Goal: Task Accomplishment & Management: Use online tool/utility

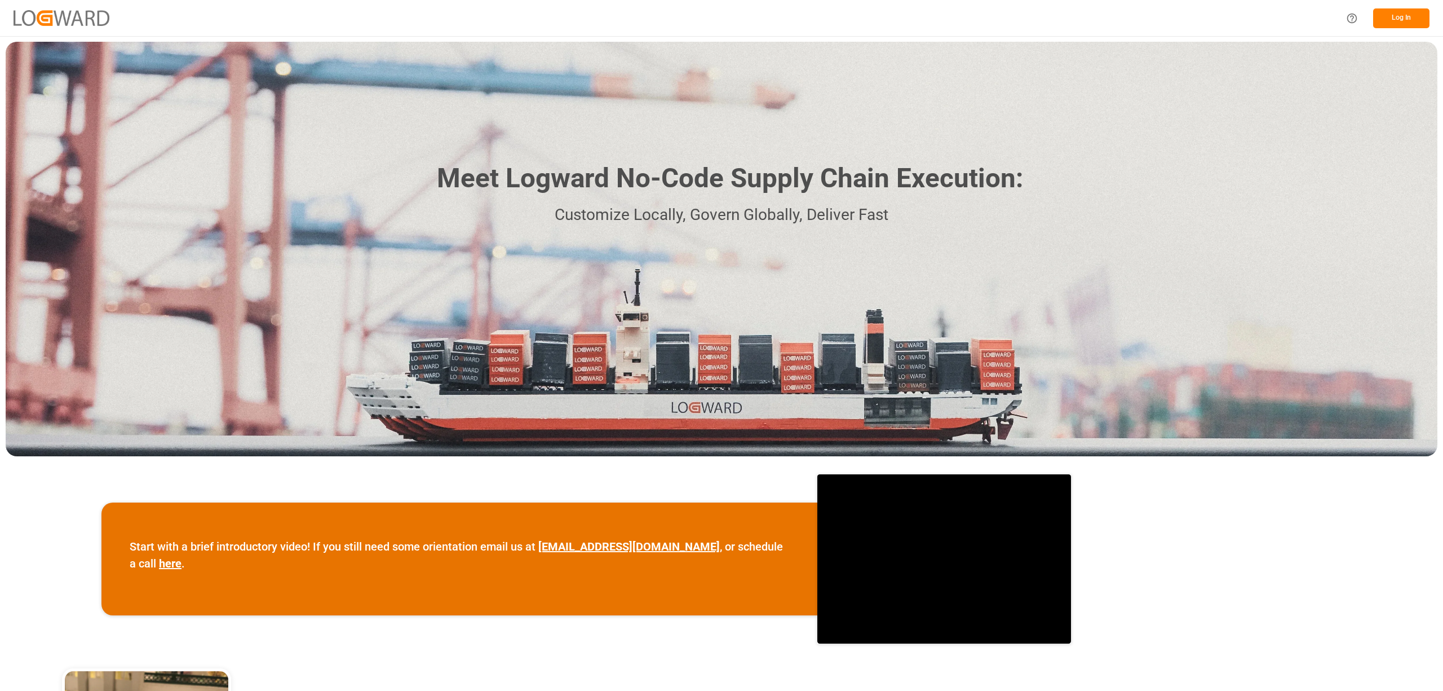
drag, startPoint x: 1430, startPoint y: 10, endPoint x: 1422, endPoint y: 12, distance: 8.8
click at [1423, 12] on div "Log In" at bounding box center [721, 18] width 1443 height 36
click at [1414, 14] on button "Log In" at bounding box center [1401, 18] width 56 height 20
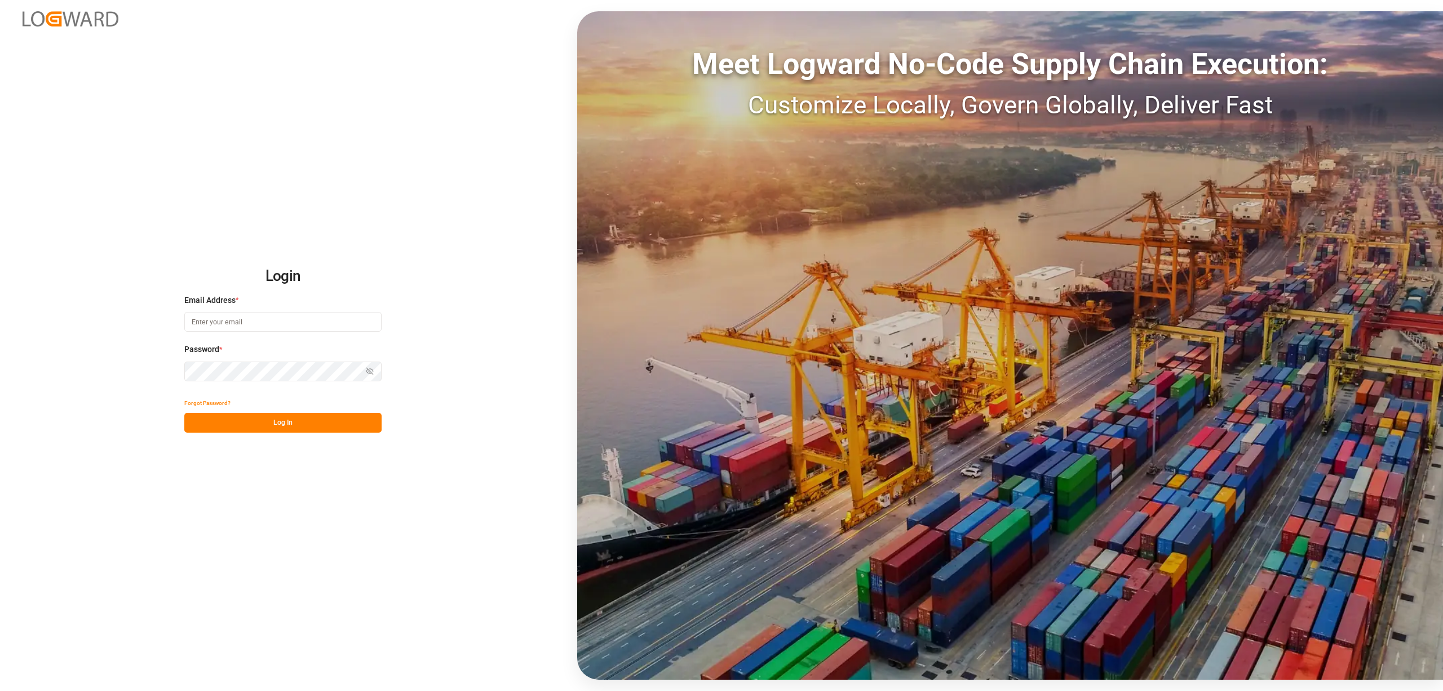
type input "[EMAIL_ADDRESS][PERSON_NAME][DOMAIN_NAME]"
click at [298, 431] on button "Log In" at bounding box center [282, 423] width 197 height 20
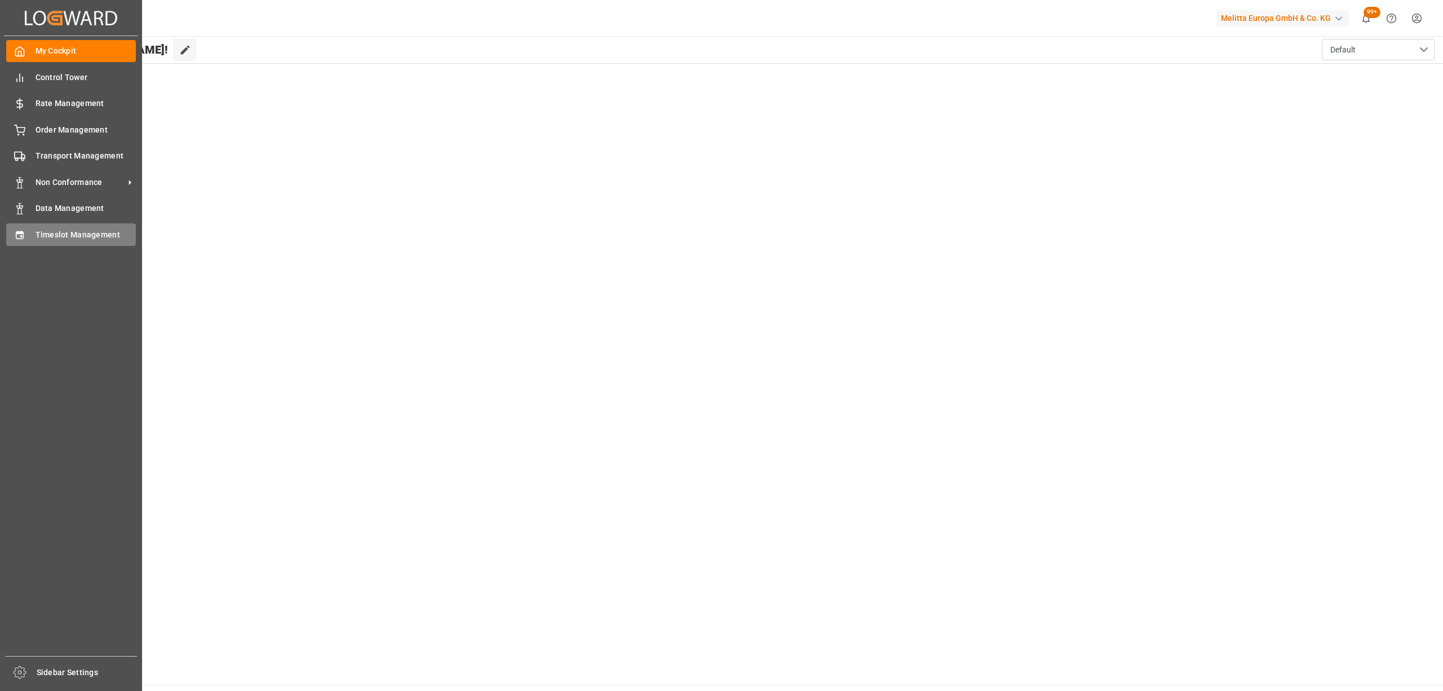
click at [61, 235] on span "Timeslot Management" at bounding box center [86, 235] width 101 height 12
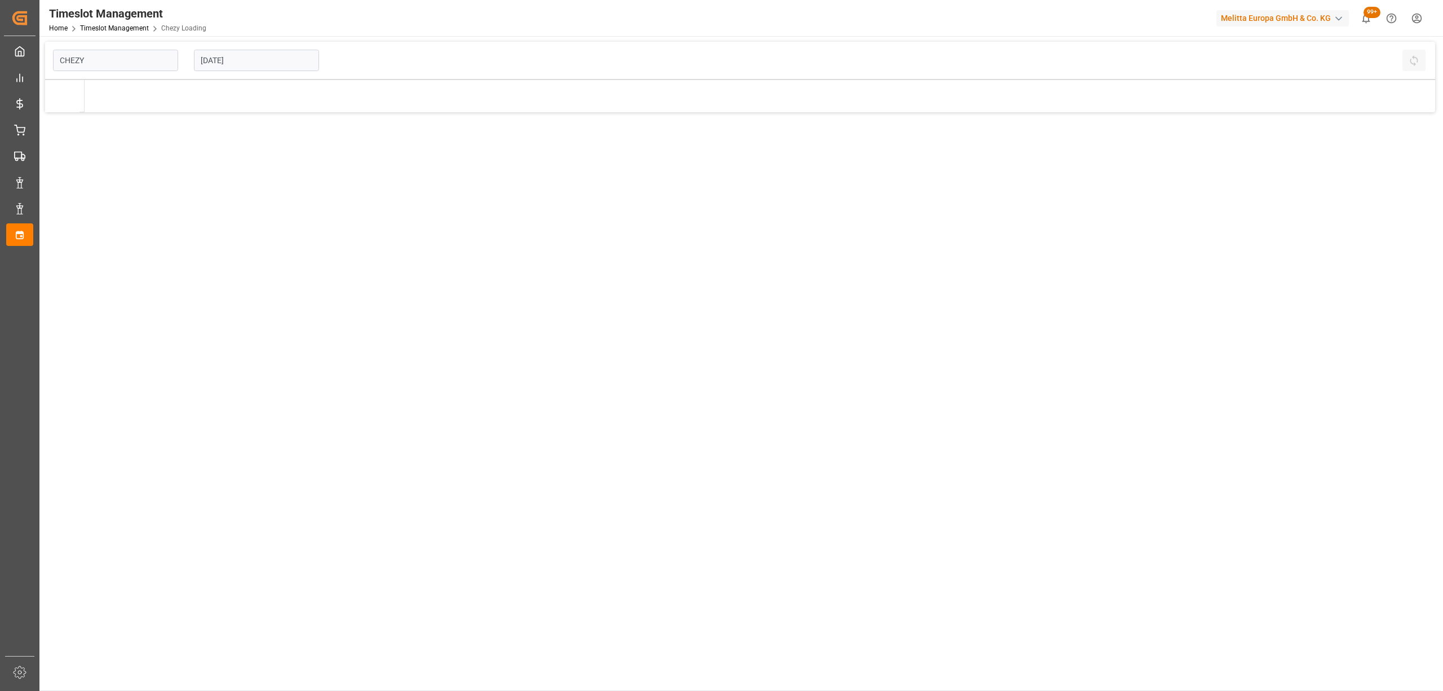
type input "Chezy Loading"
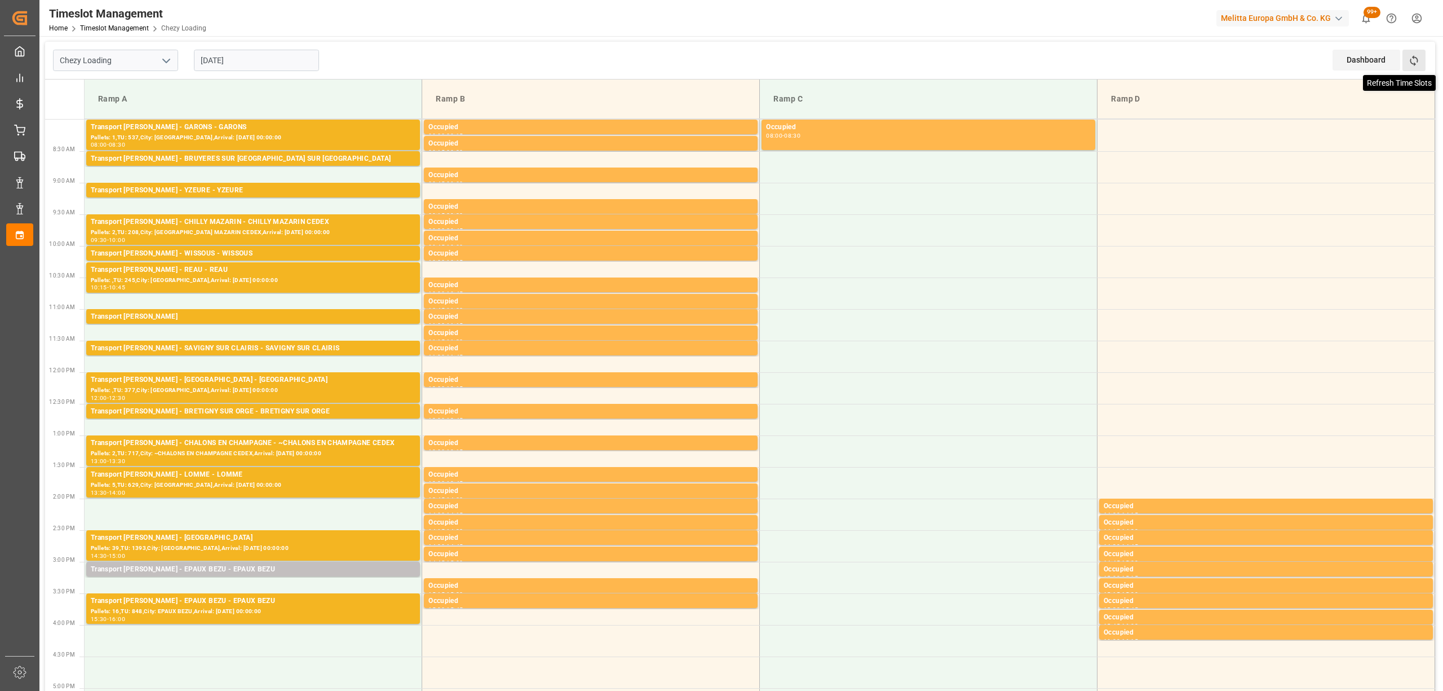
click at [1419, 57] on icon at bounding box center [1414, 61] width 12 height 12
click at [1414, 52] on button "Refresh Time Slots" at bounding box center [1413, 60] width 23 height 21
click at [1427, 59] on div "Dashboard View Dashboard Refresh Time Slots" at bounding box center [1384, 60] width 103 height 37
click at [1422, 63] on button "Refresh Time Slots" at bounding box center [1413, 60] width 23 height 21
click at [1411, 60] on icon at bounding box center [1414, 61] width 12 height 12
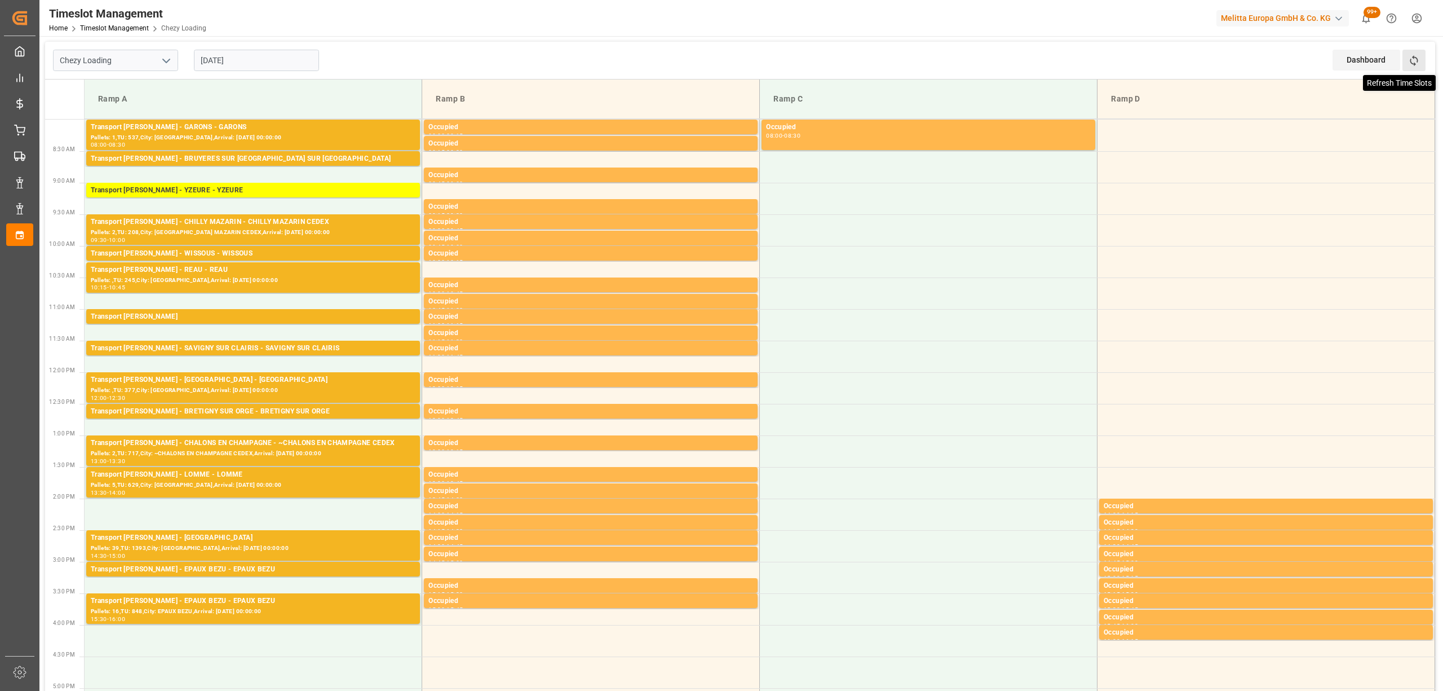
click at [1414, 55] on icon at bounding box center [1414, 61] width 12 height 12
click at [1411, 60] on icon at bounding box center [1414, 61] width 12 height 12
click at [1410, 61] on icon at bounding box center [1414, 60] width 8 height 11
drag, startPoint x: 1419, startPoint y: 52, endPoint x: 1396, endPoint y: 54, distance: 23.2
click at [1419, 53] on button "Refresh Time Slots" at bounding box center [1413, 60] width 23 height 21
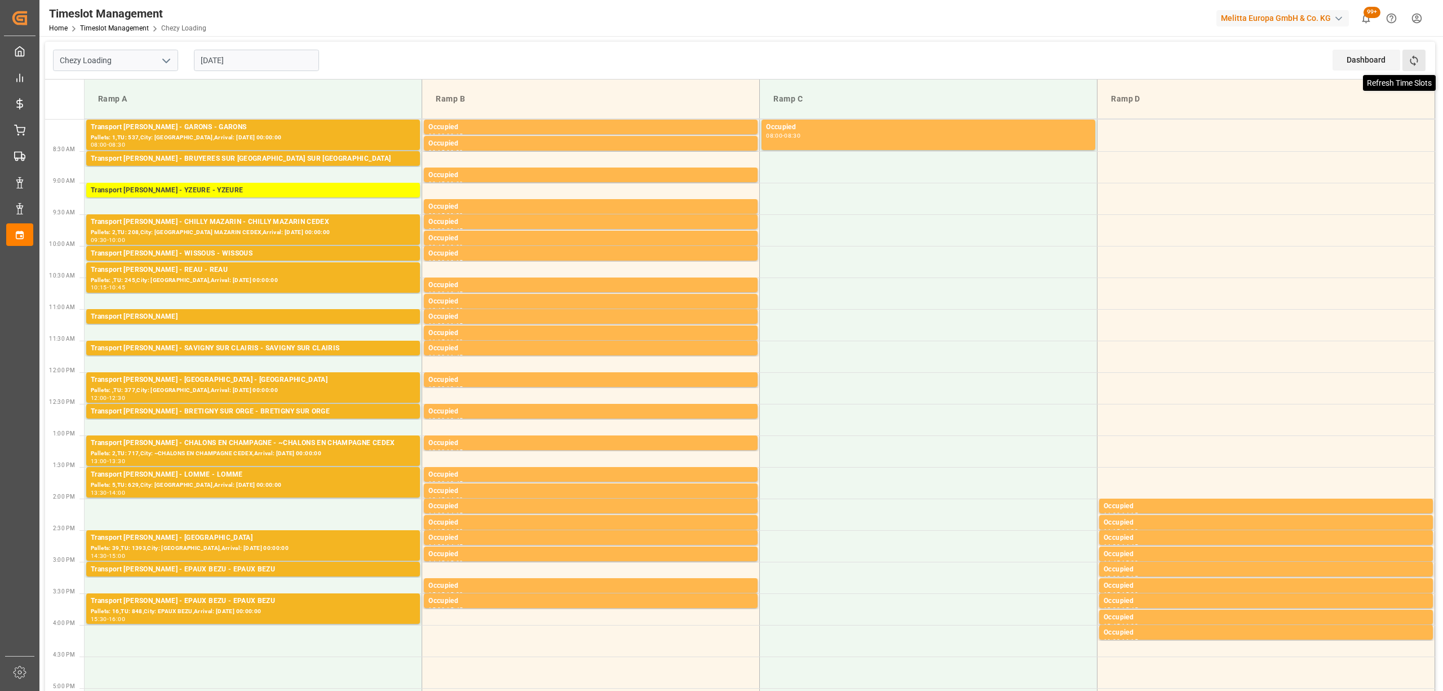
click at [1418, 64] on icon at bounding box center [1414, 61] width 12 height 12
drag, startPoint x: 1419, startPoint y: 79, endPoint x: 1425, endPoint y: 62, distance: 18.4
click at [1421, 77] on div "Chezy Loading [DATE] Dashboard View Dashboard Refresh Time Slots Ramp A Ramp B …" at bounding box center [740, 539] width 1390 height 994
click at [1425, 62] on button "Refresh Time Slots" at bounding box center [1413, 60] width 23 height 21
click at [1413, 56] on icon at bounding box center [1414, 60] width 8 height 11
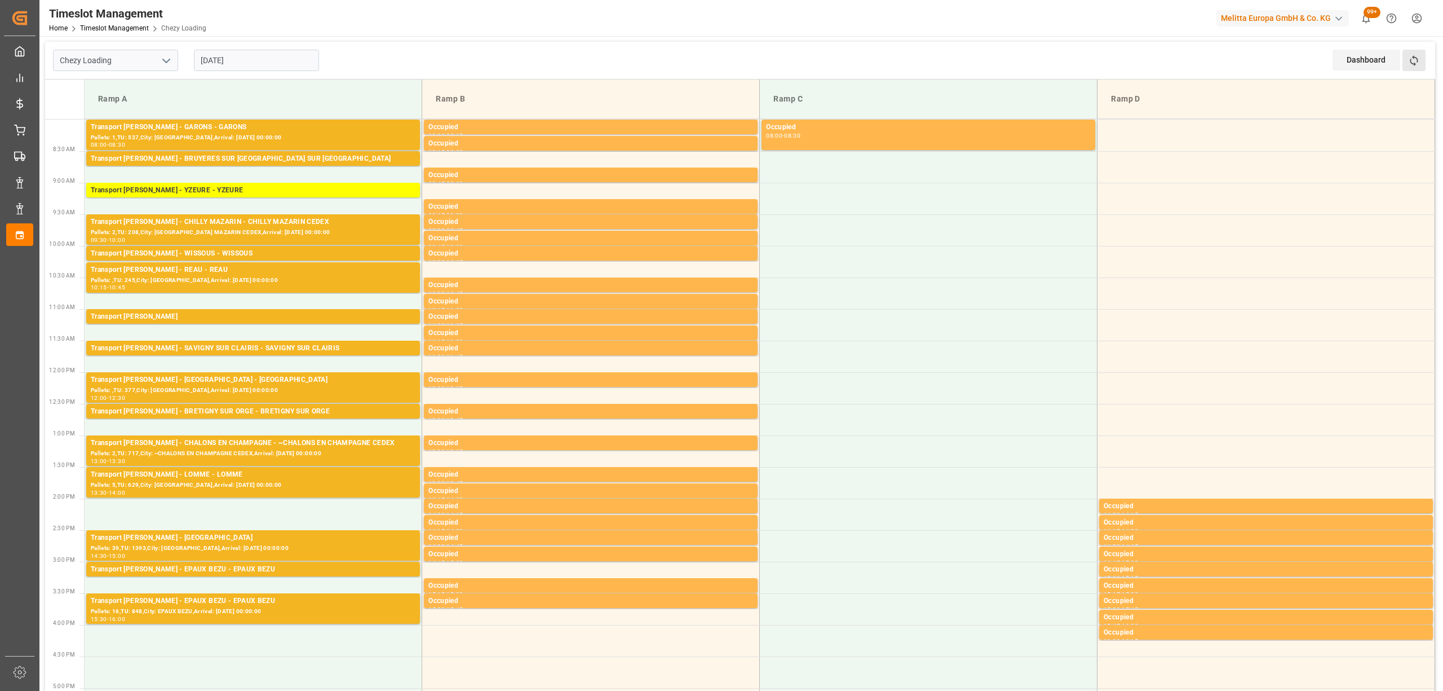
click at [1420, 65] on button "Refresh Time Slots" at bounding box center [1413, 60] width 23 height 21
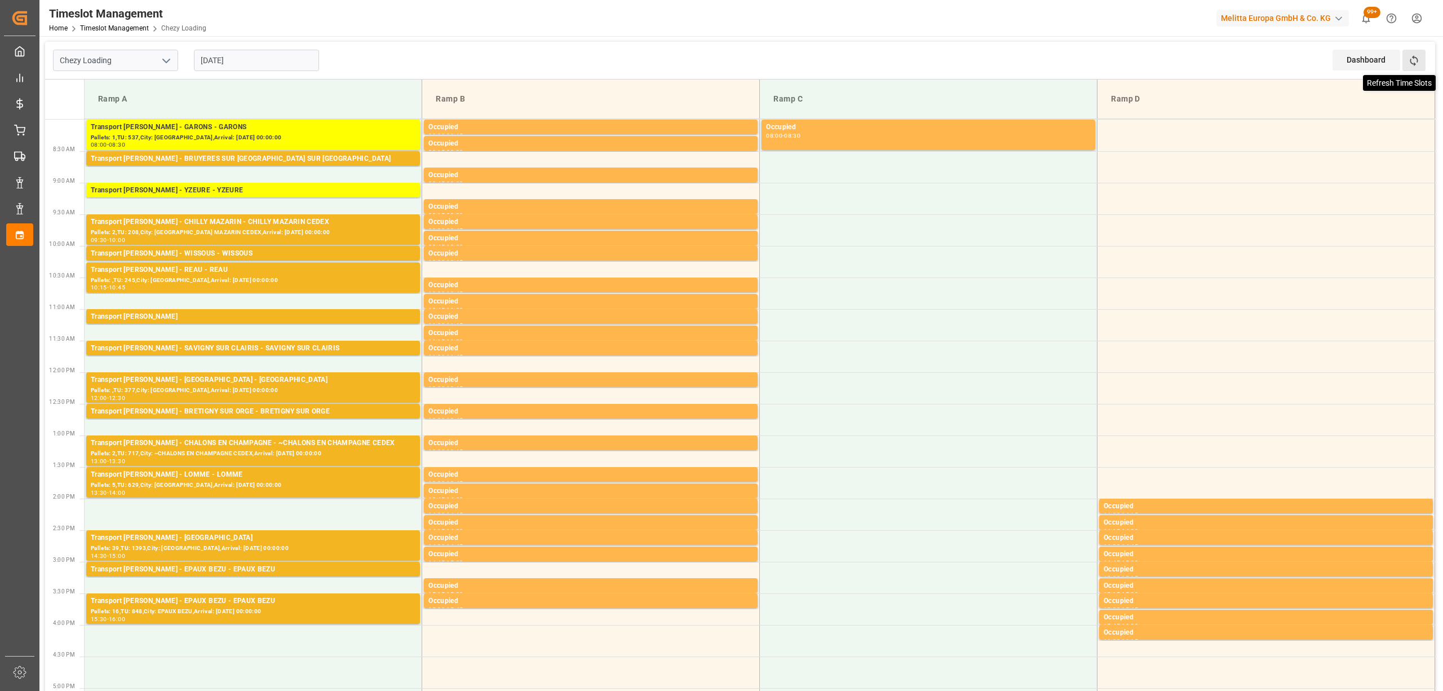
click at [1419, 61] on icon at bounding box center [1414, 61] width 12 height 12
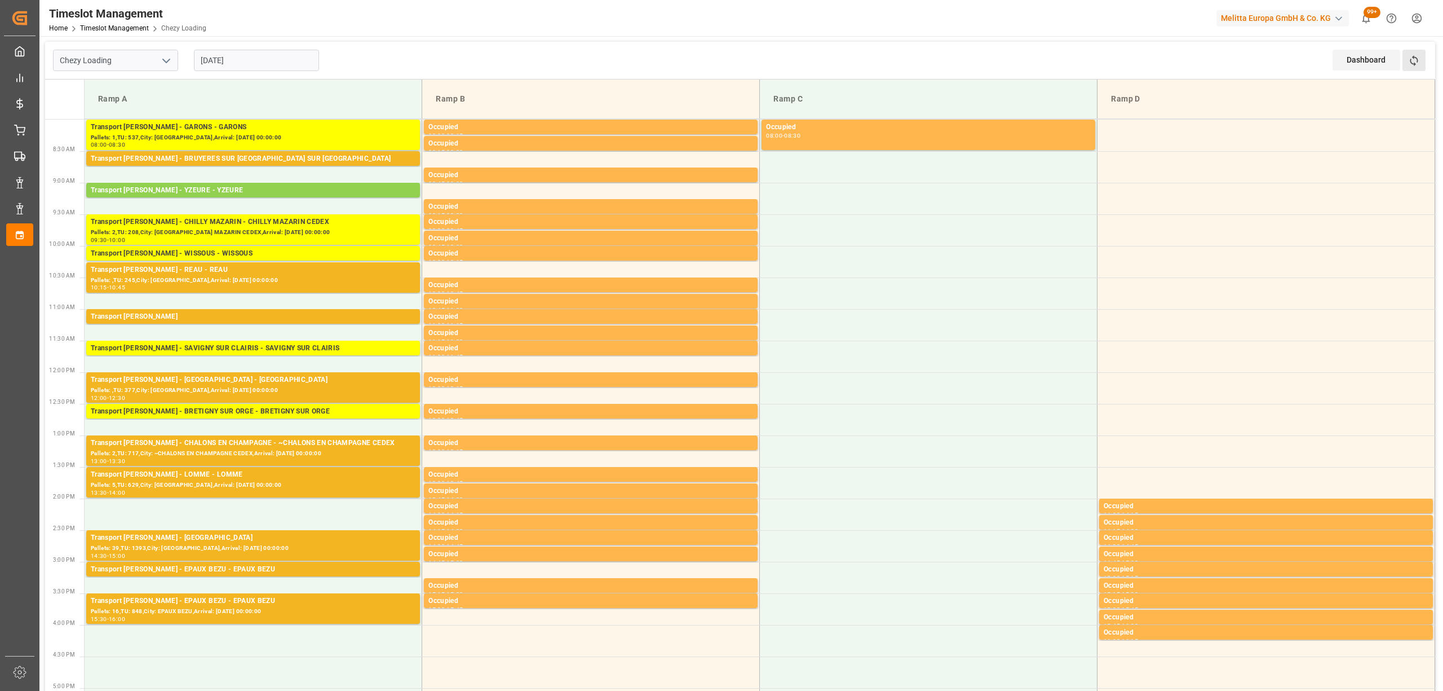
drag, startPoint x: 1417, startPoint y: 63, endPoint x: 1404, endPoint y: 68, distance: 14.4
click at [1414, 64] on icon at bounding box center [1414, 61] width 12 height 12
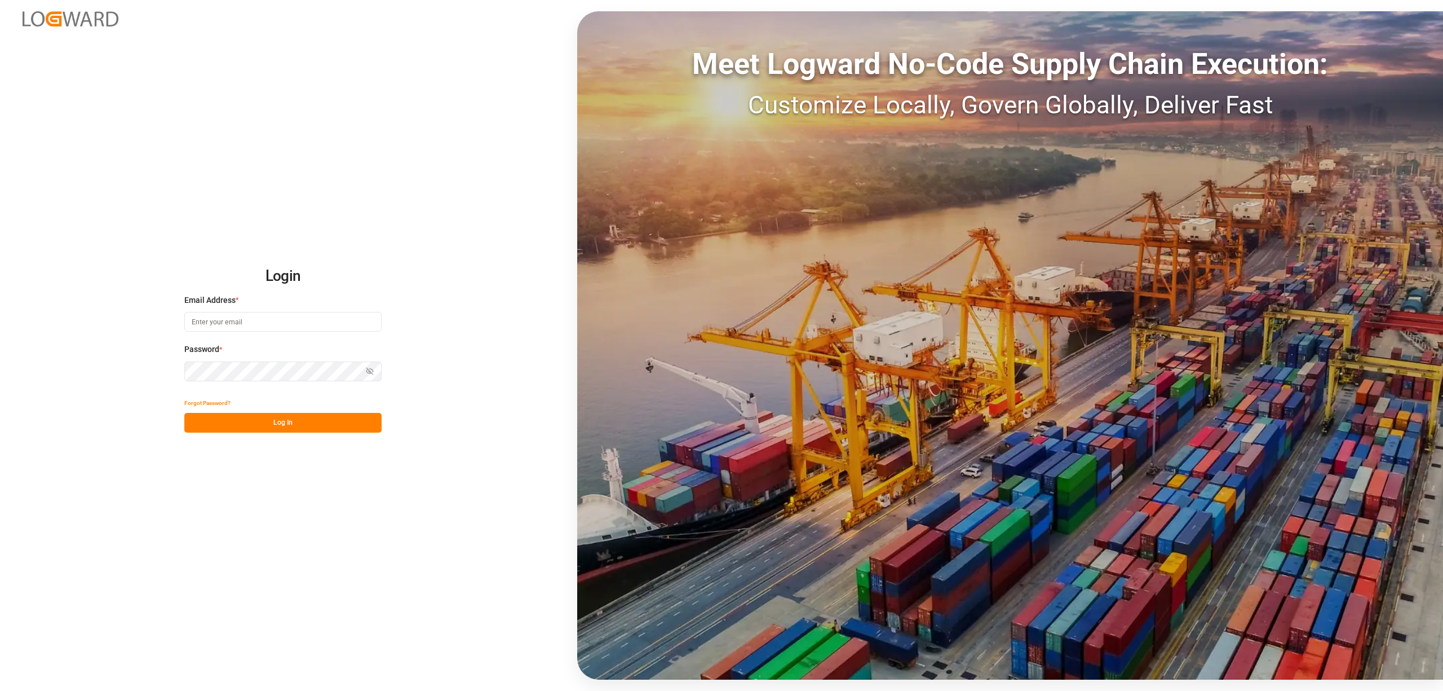
type input "[EMAIL_ADDRESS][PERSON_NAME][DOMAIN_NAME]"
drag, startPoint x: 329, startPoint y: 409, endPoint x: 329, endPoint y: 426, distance: 16.9
click at [329, 419] on div "Forgot Password? Log In" at bounding box center [282, 412] width 197 height 39
click at [329, 426] on button "Log In" at bounding box center [282, 423] width 197 height 20
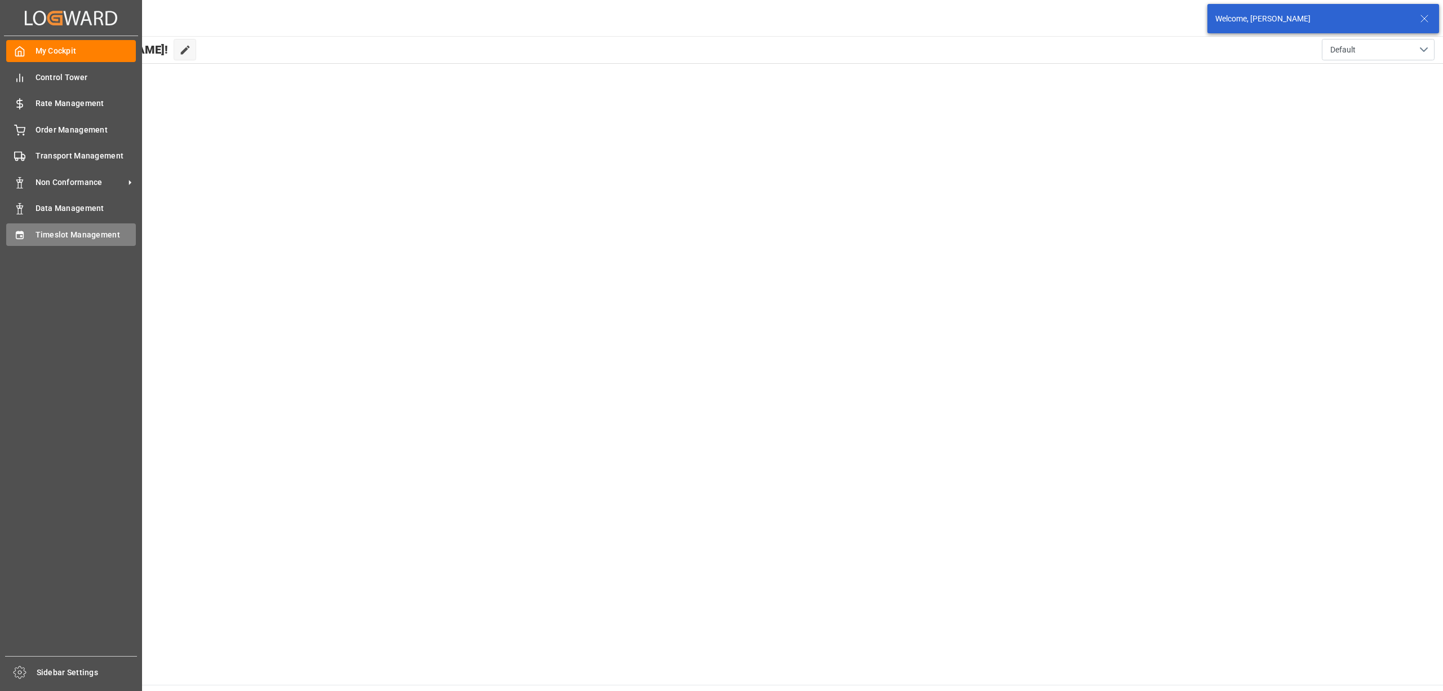
click at [11, 231] on div at bounding box center [15, 234] width 19 height 12
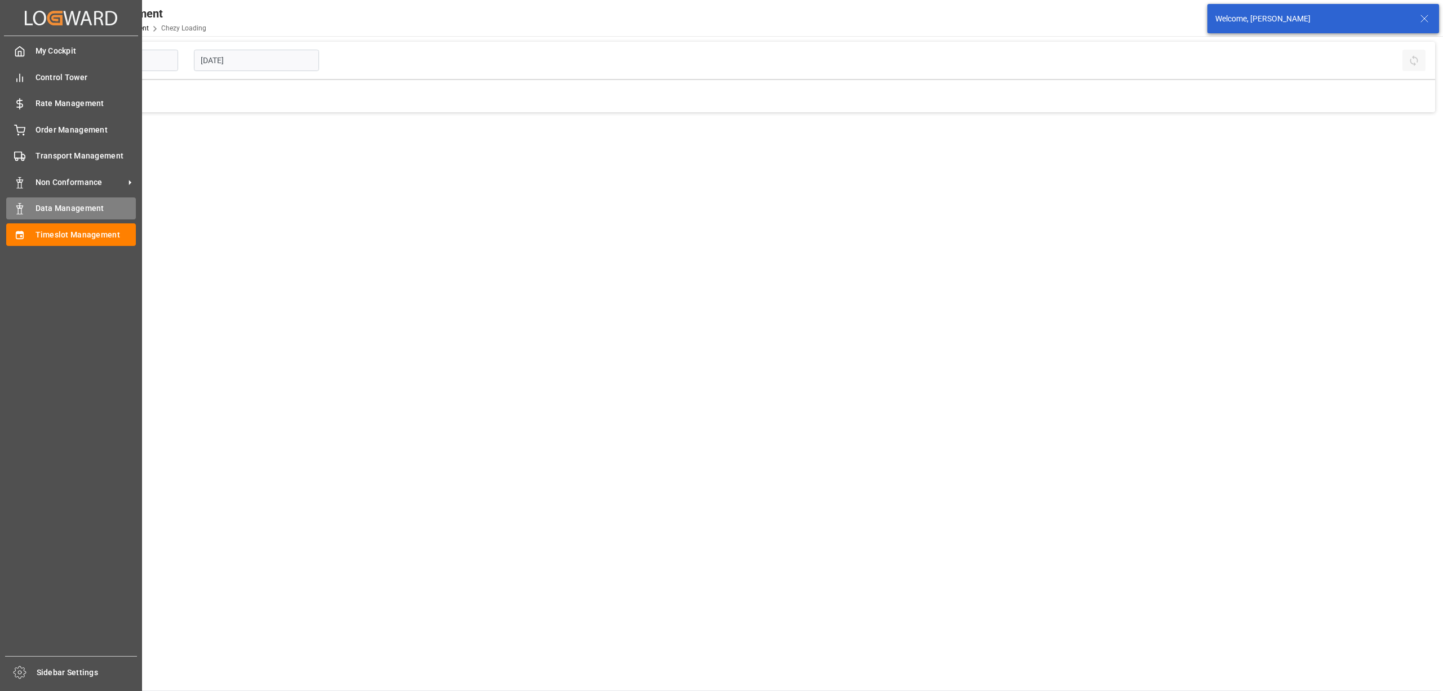
type input "Chezy Loading"
